Goal: Transaction & Acquisition: Purchase product/service

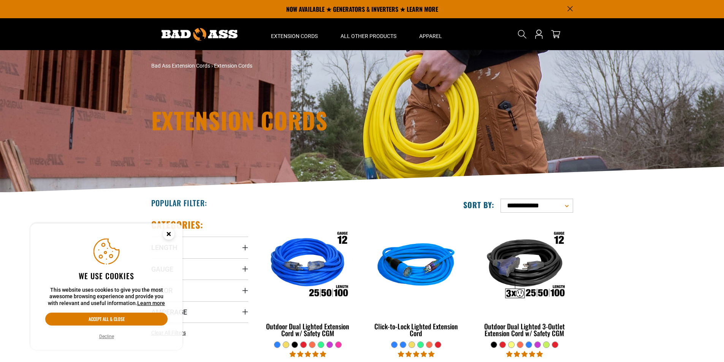
scroll to position [76, 0]
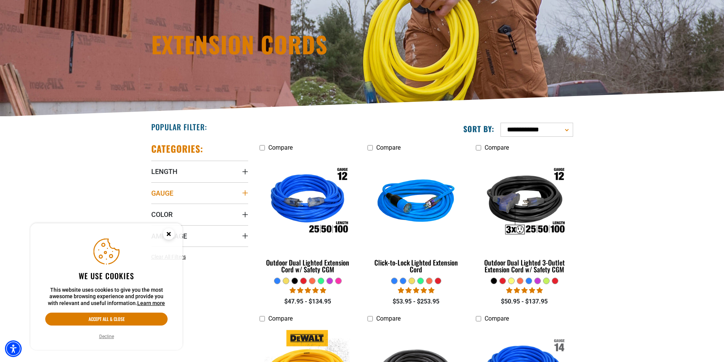
click at [198, 197] on summary "Gauge" at bounding box center [199, 192] width 97 height 21
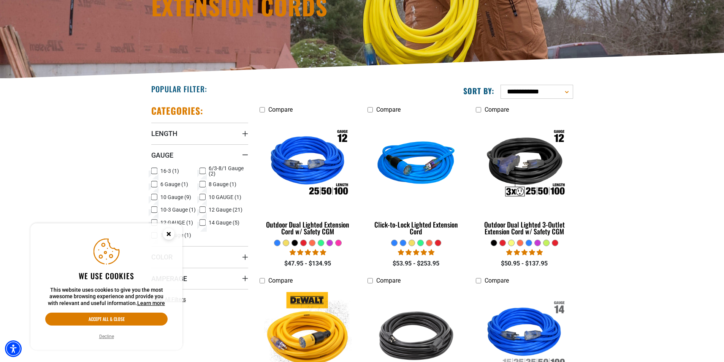
click at [169, 235] on icon "Close this option" at bounding box center [168, 234] width 3 height 3
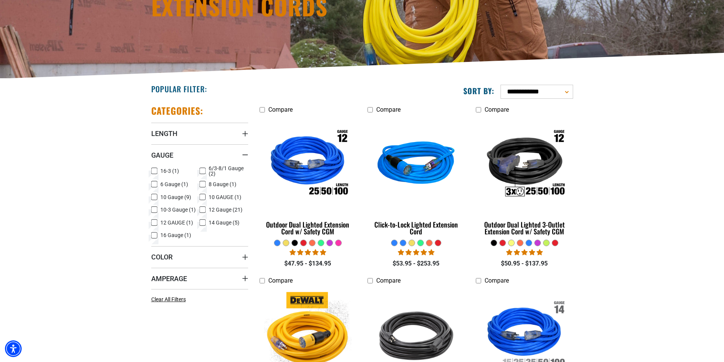
click at [204, 173] on icon at bounding box center [203, 171] width 6 height 10
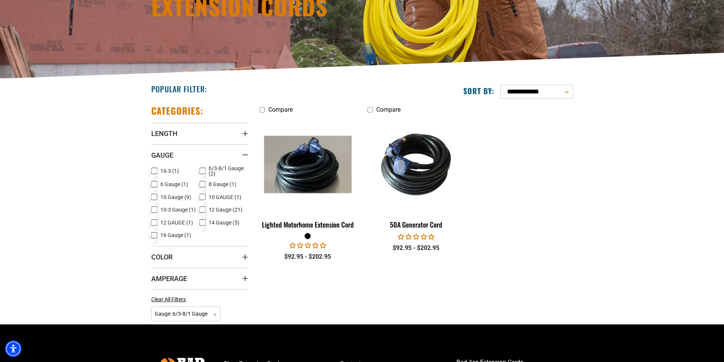
click at [155, 185] on icon at bounding box center [154, 184] width 6 height 10
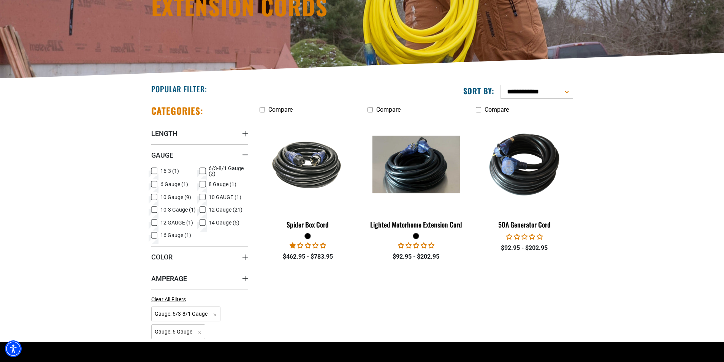
click at [203, 171] on icon at bounding box center [202, 171] width 5 height 4
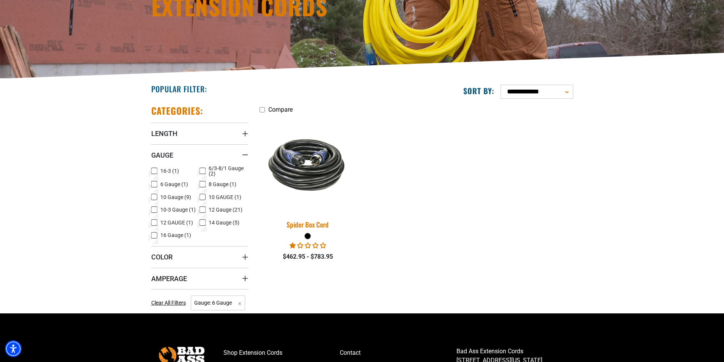
click at [317, 172] on img at bounding box center [308, 164] width 106 height 65
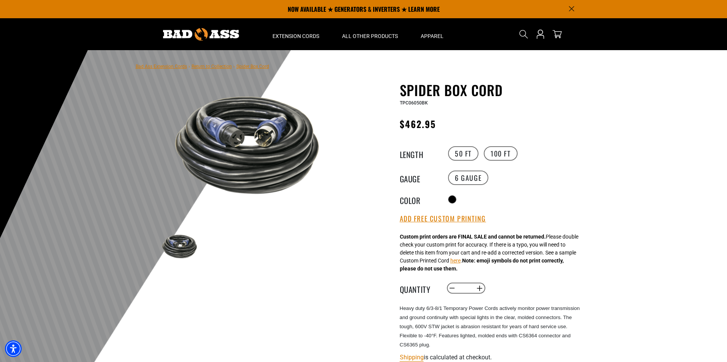
scroll to position [38, 0]
